Goal: Task Accomplishment & Management: Complete application form

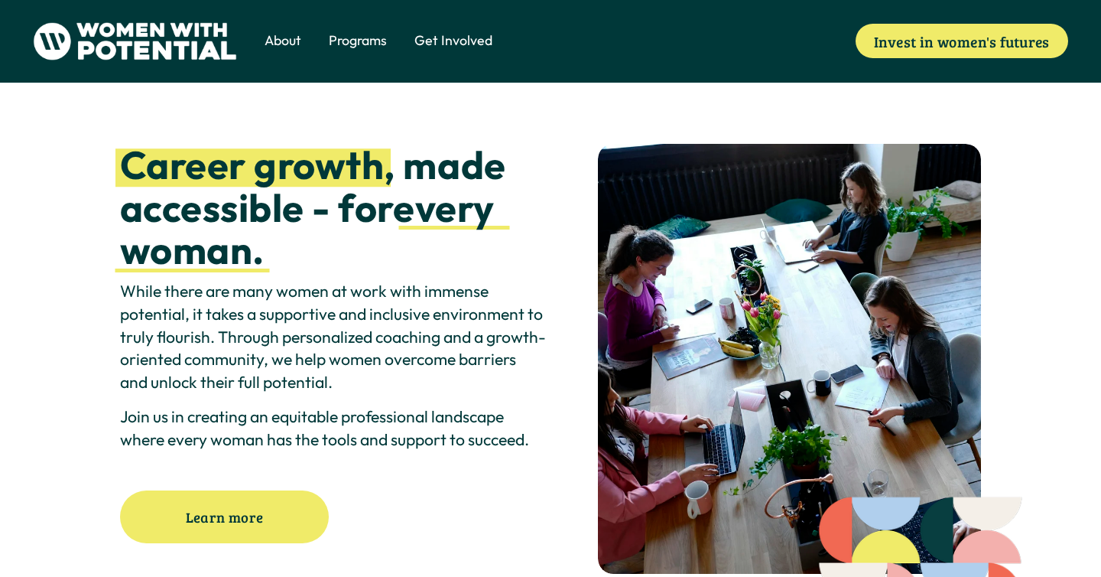
click at [0, 0] on span "1:1 Coaching" at bounding box center [0, 0] width 0 height 0
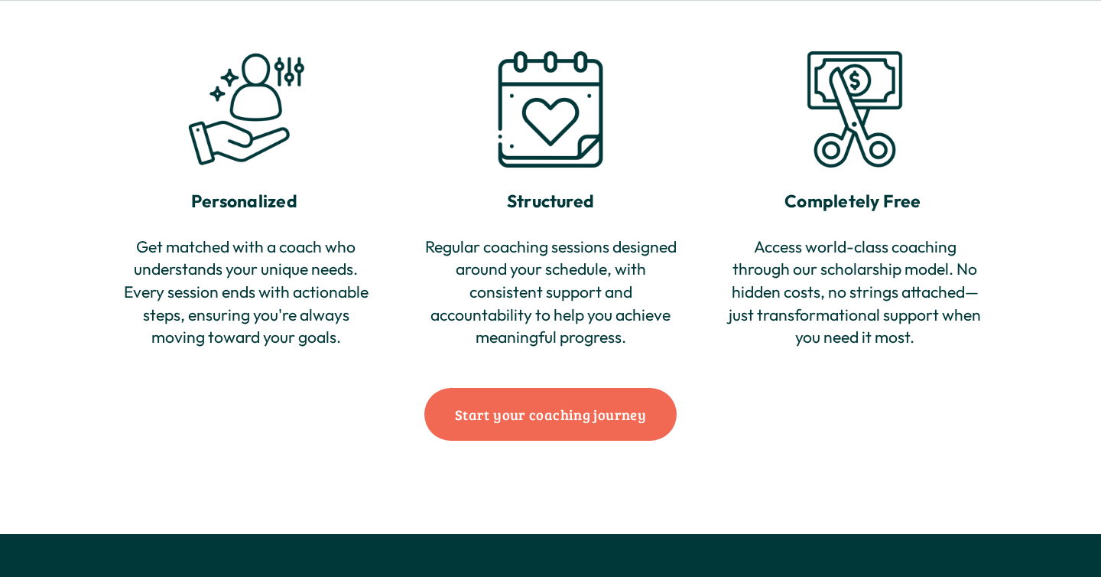
scroll to position [1415, 0]
